Goal: Check status: Check status

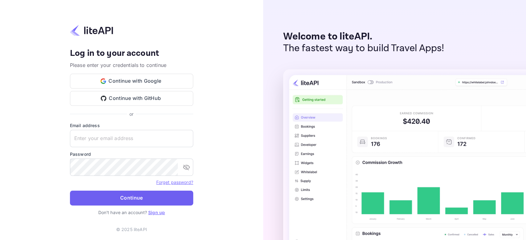
type input "rita.amram@skygini.com"
click at [104, 197] on button "Continue" at bounding box center [131, 197] width 123 height 15
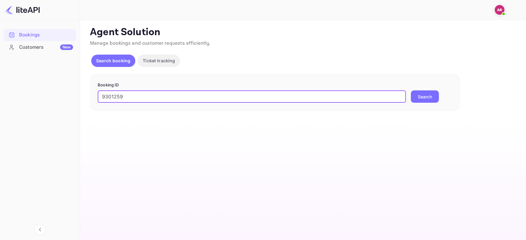
type input "9301259"
click at [427, 96] on button "Search" at bounding box center [425, 96] width 28 height 12
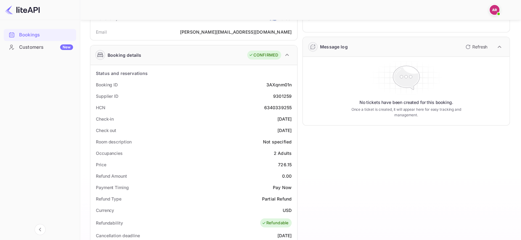
scroll to position [103, 0]
